Goal: Complete application form

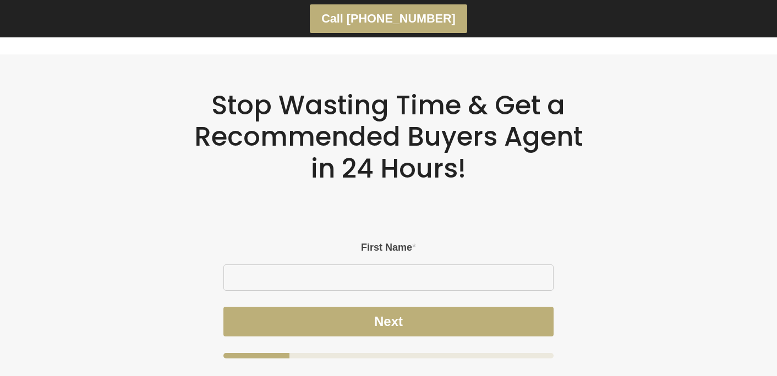
scroll to position [2975, 0]
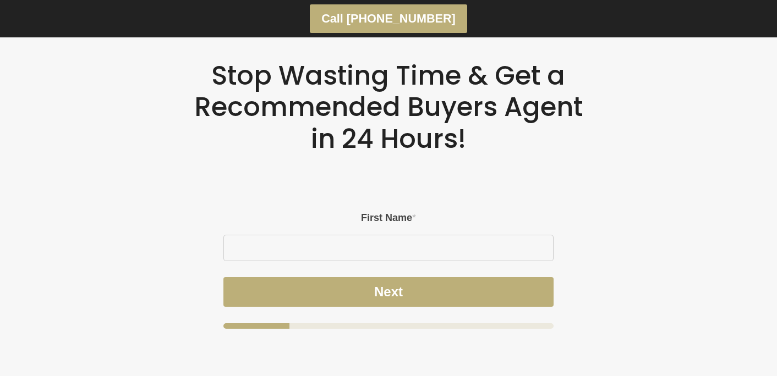
click at [413, 212] on span "*" at bounding box center [414, 217] width 4 height 11
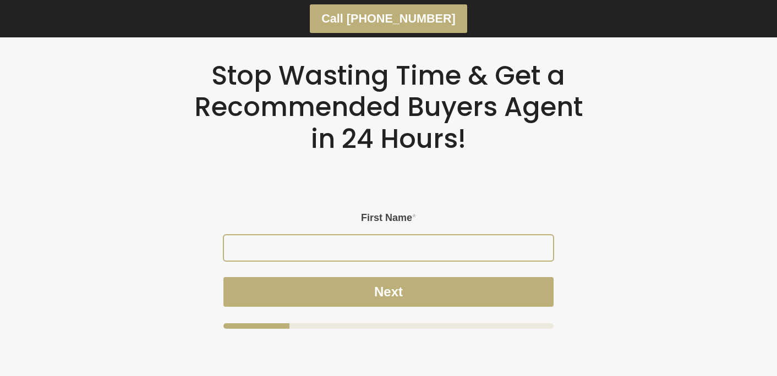
click at [413, 235] on input "First Name *" at bounding box center [388, 247] width 329 height 25
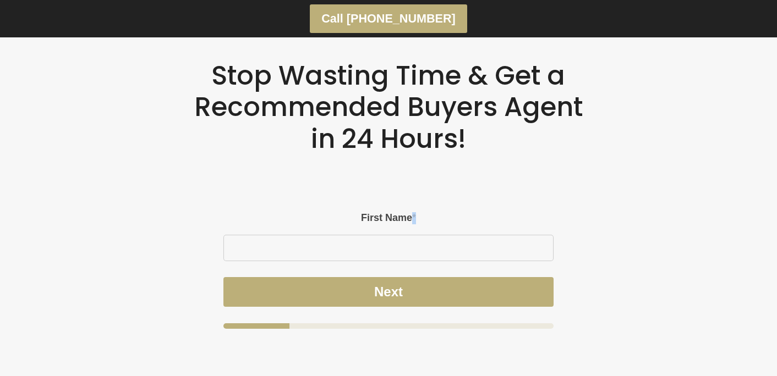
click at [413, 212] on span "*" at bounding box center [414, 217] width 4 height 11
click at [413, 235] on input "First Name *" at bounding box center [388, 247] width 329 height 25
click at [413, 212] on span "*" at bounding box center [414, 217] width 4 height 11
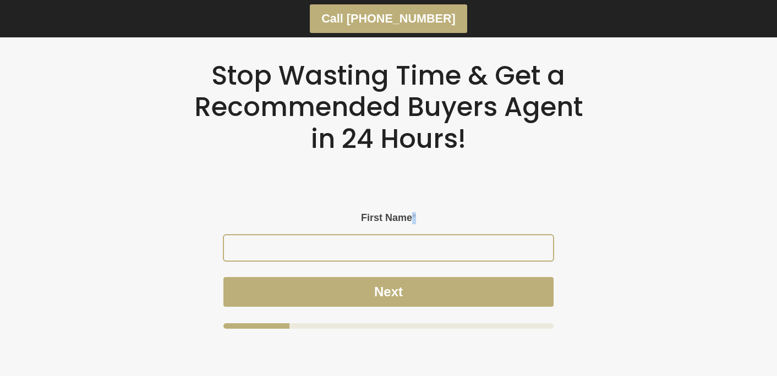
click at [413, 235] on input "First Name *" at bounding box center [388, 247] width 329 height 25
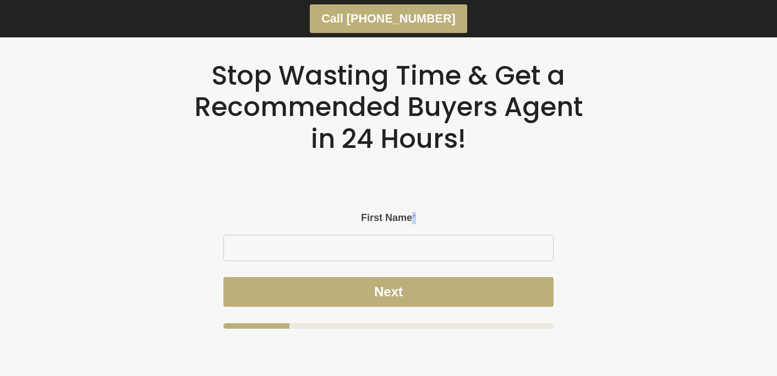
click at [413, 212] on span "*" at bounding box center [414, 217] width 4 height 11
click at [413, 235] on input "First Name *" at bounding box center [388, 247] width 329 height 25
click at [392, 212] on label "First Name *" at bounding box center [388, 218] width 330 height 12
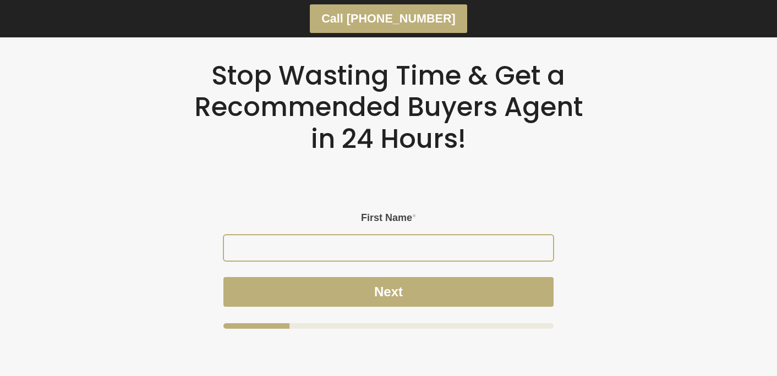
click at [392, 235] on input "First Name *" at bounding box center [388, 247] width 329 height 25
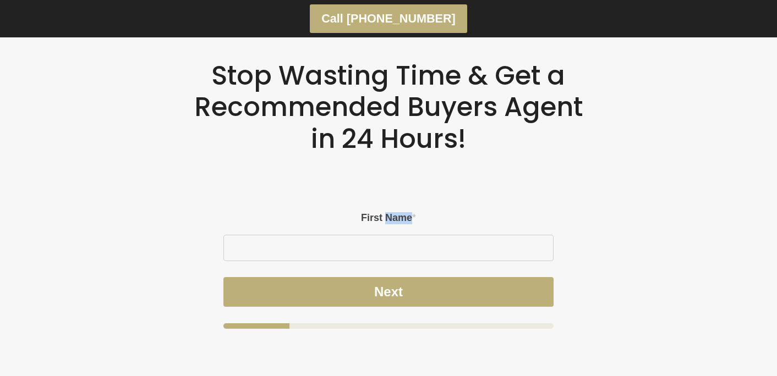
click at [392, 212] on label "First Name *" at bounding box center [388, 218] width 330 height 12
click at [392, 235] on input "First Name *" at bounding box center [388, 247] width 329 height 25
click at [392, 212] on label "First Name *" at bounding box center [388, 218] width 330 height 12
click at [392, 235] on input "First Name *" at bounding box center [388, 247] width 329 height 25
click at [392, 212] on label "First Name *" at bounding box center [388, 218] width 330 height 12
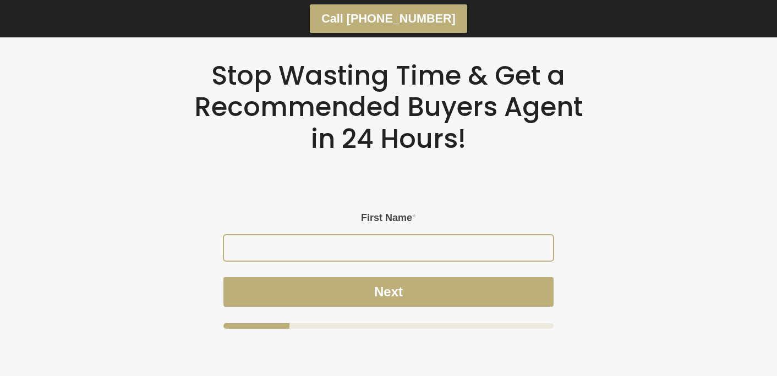
click at [392, 235] on input "First Name *" at bounding box center [388, 247] width 329 height 25
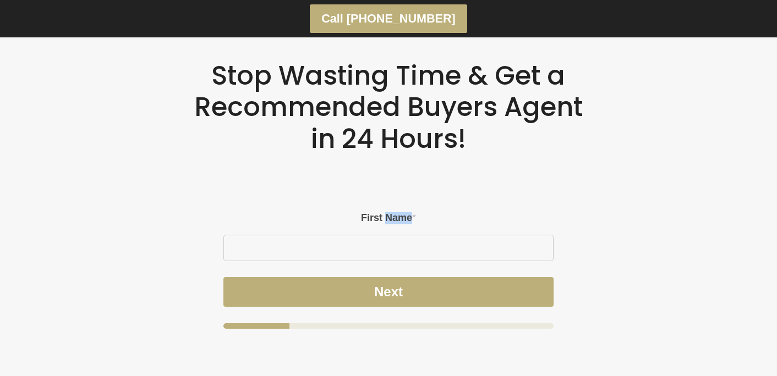
click at [392, 212] on label "First Name *" at bounding box center [388, 218] width 330 height 12
click at [392, 235] on input "First Name *" at bounding box center [388, 247] width 329 height 25
click at [392, 212] on label "First Name *" at bounding box center [388, 218] width 330 height 12
click at [392, 235] on input "First Name *" at bounding box center [388, 247] width 329 height 25
click at [360, 177] on div "Please enable JavaScript in your browser to complete this form. – Step 1 of 4 E…" at bounding box center [388, 262] width 385 height 188
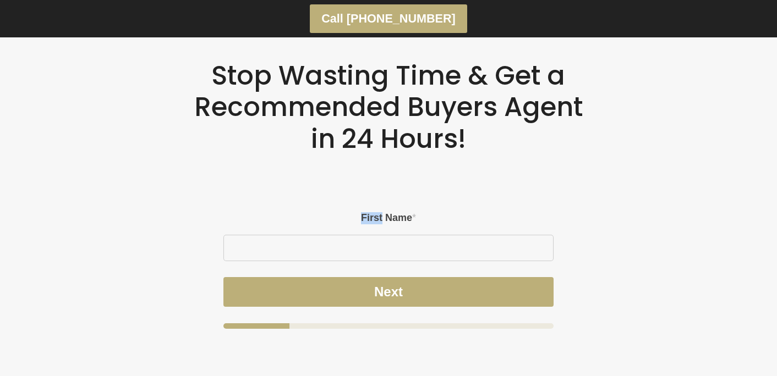
click at [360, 177] on div "Please enable JavaScript in your browser to complete this form. – Step 1 of 4 E…" at bounding box center [388, 262] width 385 height 188
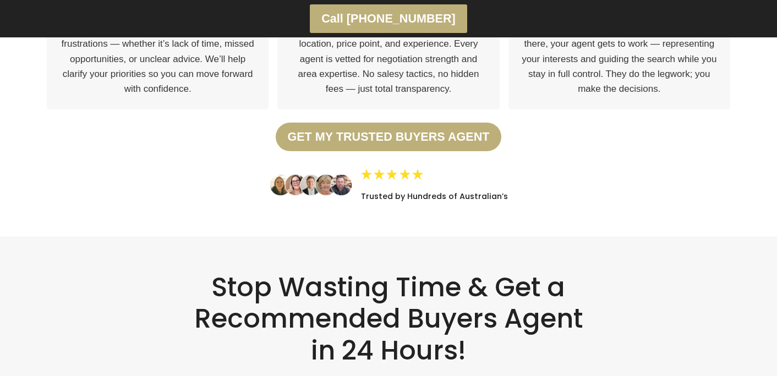
scroll to position [2793, 0]
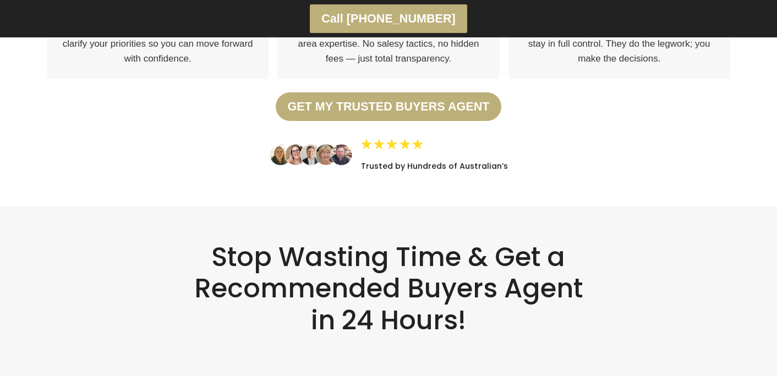
click at [442, 245] on h2 "Stop Wasting Time & Get a Recommended Buyers Agent in 24 Hours!" at bounding box center [388, 289] width 389 height 95
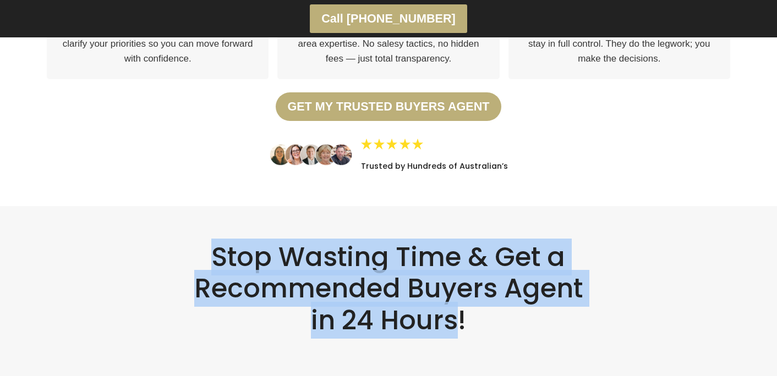
drag, startPoint x: 500, startPoint y: 297, endPoint x: 298, endPoint y: 197, distance: 225.4
click at [309, 243] on h2 "Stop Wasting Time & Get a Recommended Buyers Agent in 24 Hours!" at bounding box center [388, 289] width 389 height 95
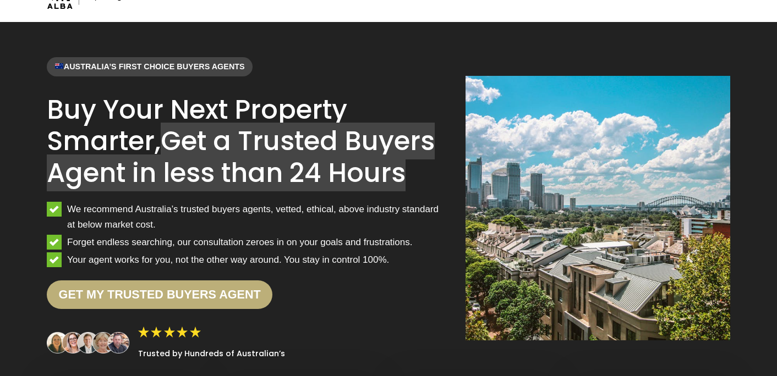
scroll to position [0, 0]
